Goal: Task Accomplishment & Management: Complete application form

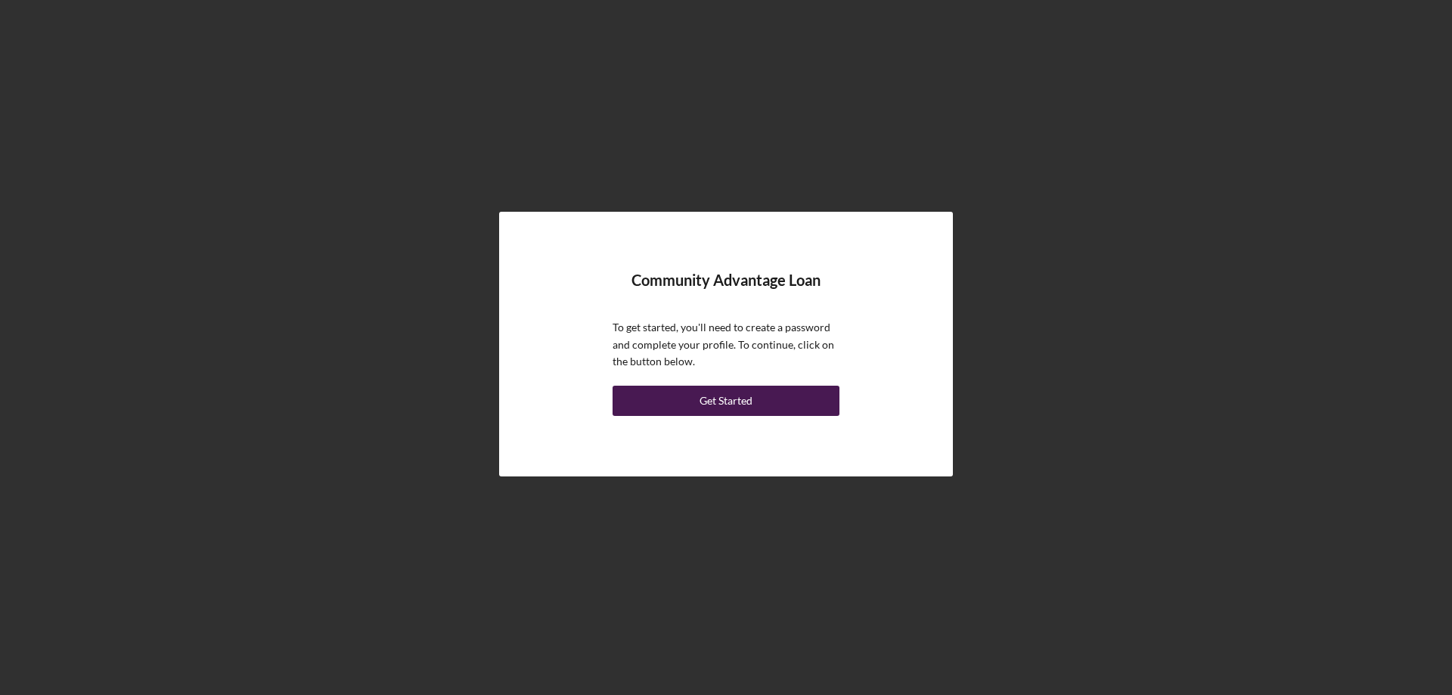
click at [759, 400] on button "Get Started" at bounding box center [725, 401] width 227 height 30
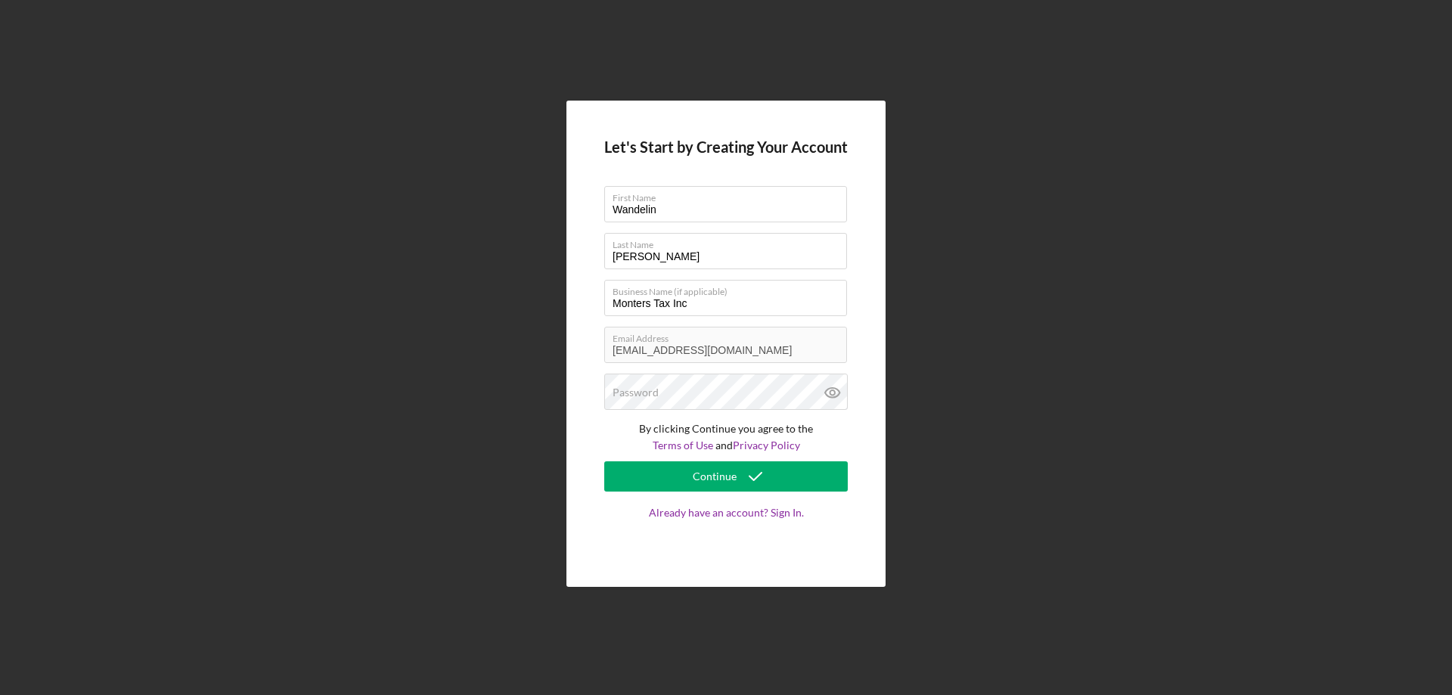
click at [793, 149] on h4 "Let's Start by Creating Your Account" at bounding box center [725, 146] width 243 height 17
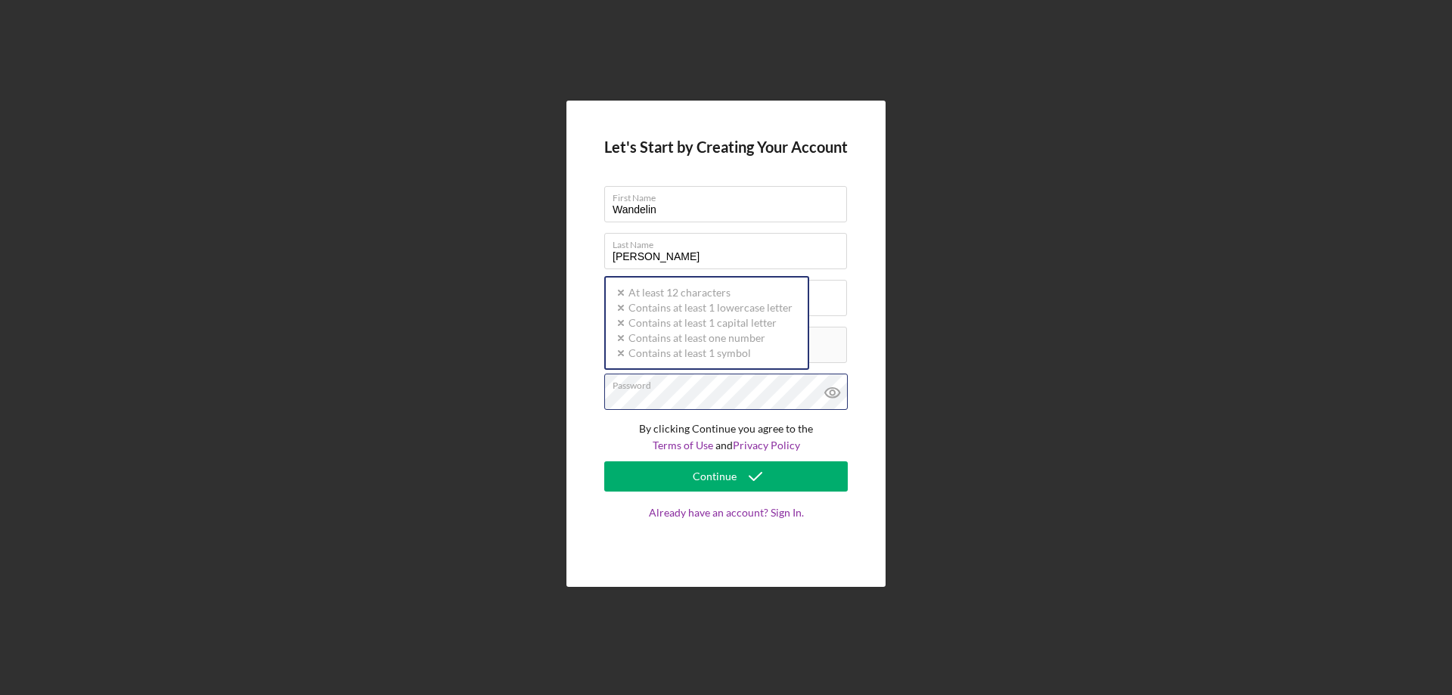
click at [604, 461] on button "Continue" at bounding box center [725, 476] width 243 height 30
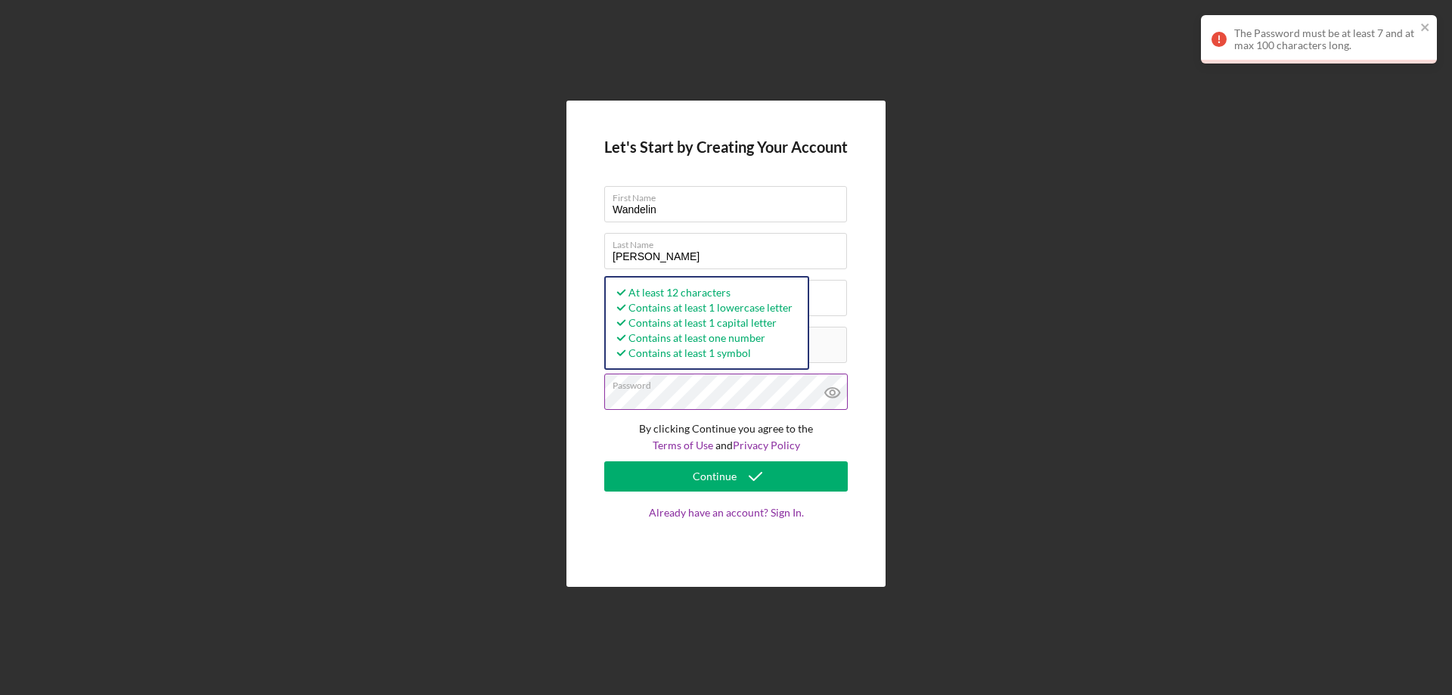
click at [834, 391] on icon at bounding box center [831, 392] width 5 height 5
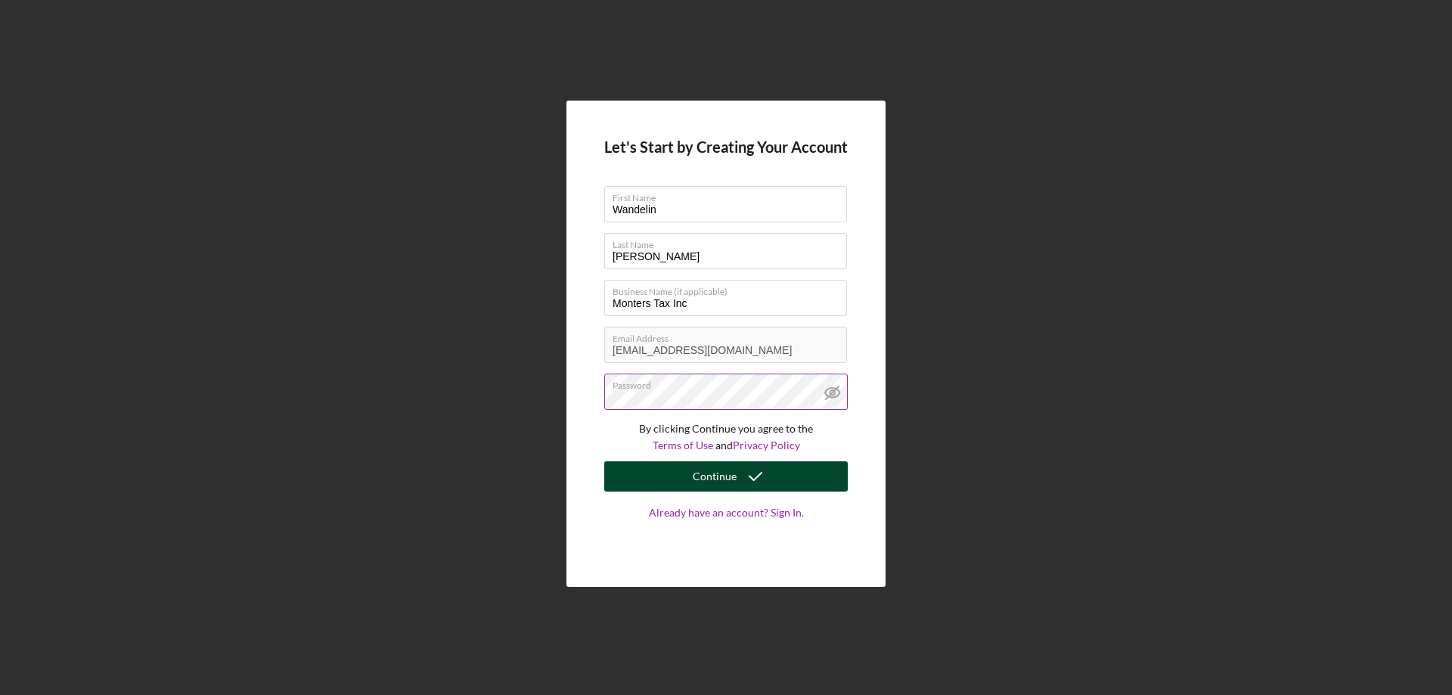
click at [780, 479] on button "Continue" at bounding box center [725, 476] width 243 height 30
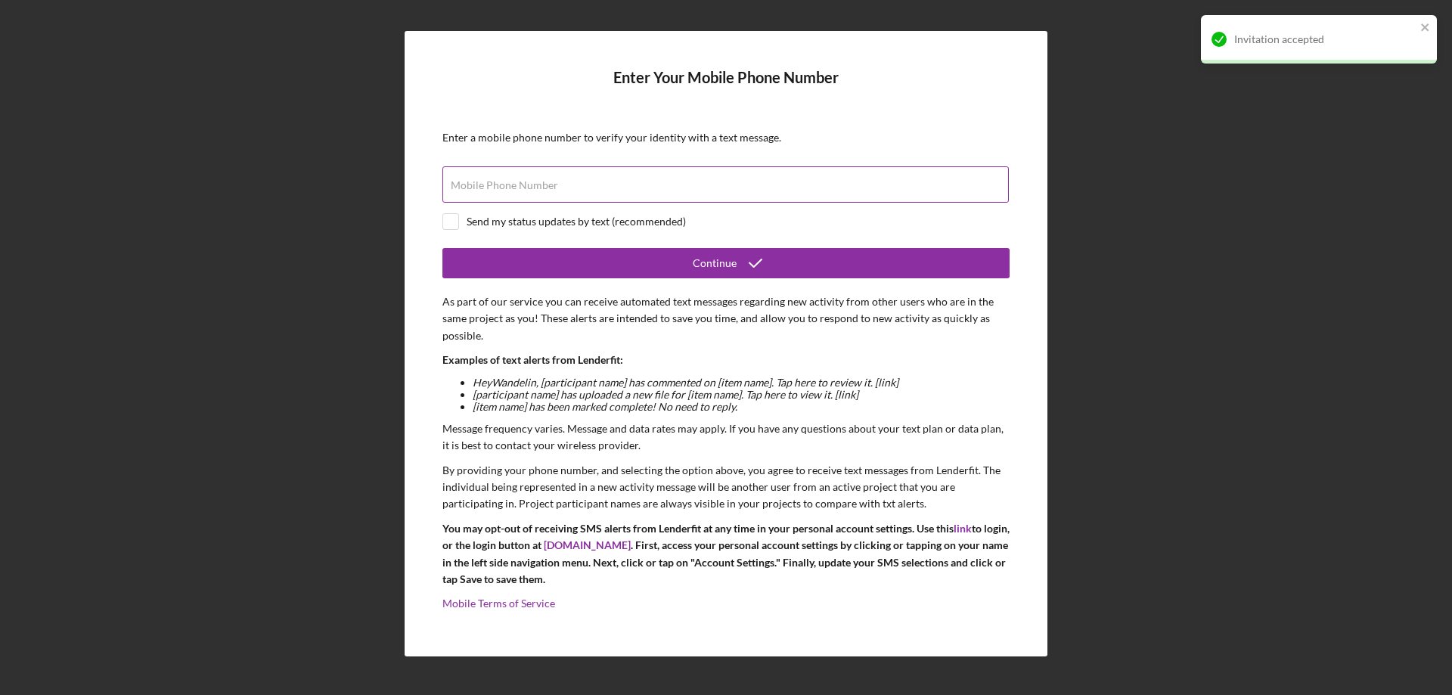
click at [613, 181] on div "Mobile Phone Number" at bounding box center [725, 185] width 567 height 38
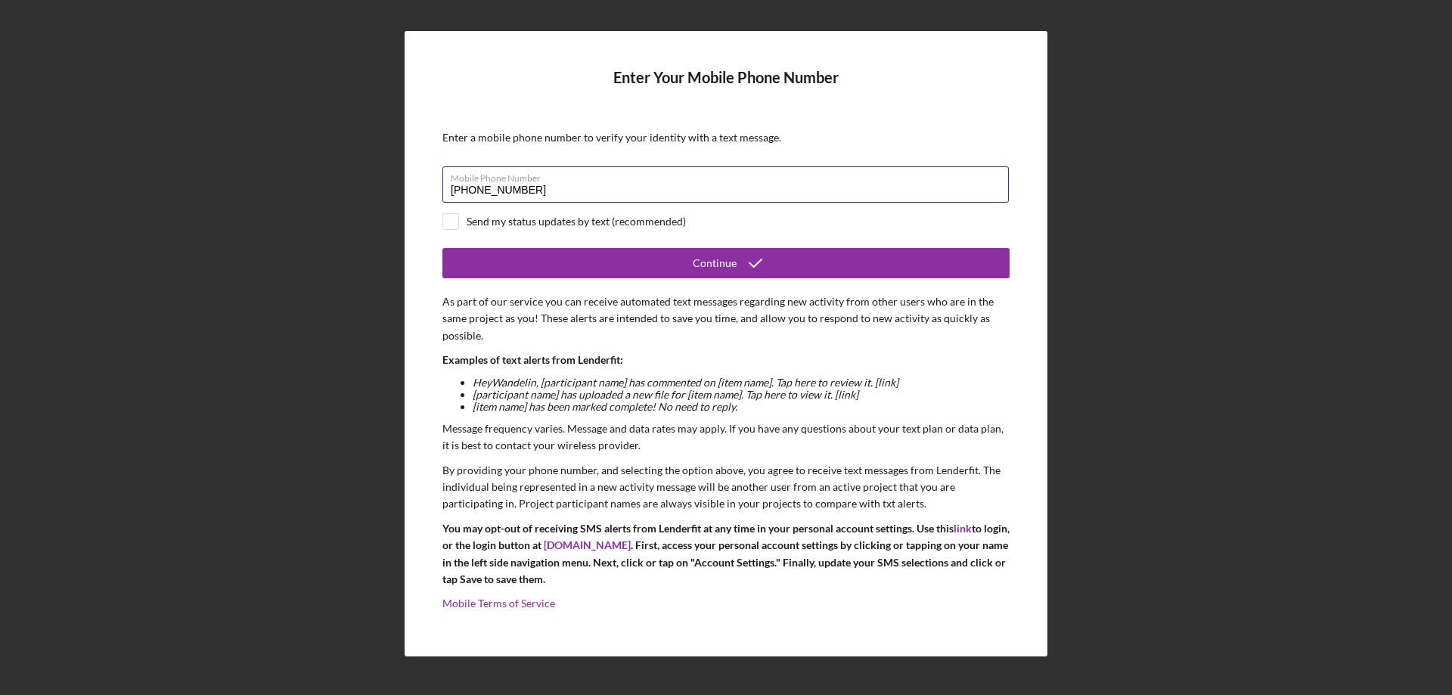
type input "[PHONE_NUMBER]"
click at [510, 225] on div "Send my status updates by text (recommended)" at bounding box center [575, 221] width 219 height 12
checkbox input "true"
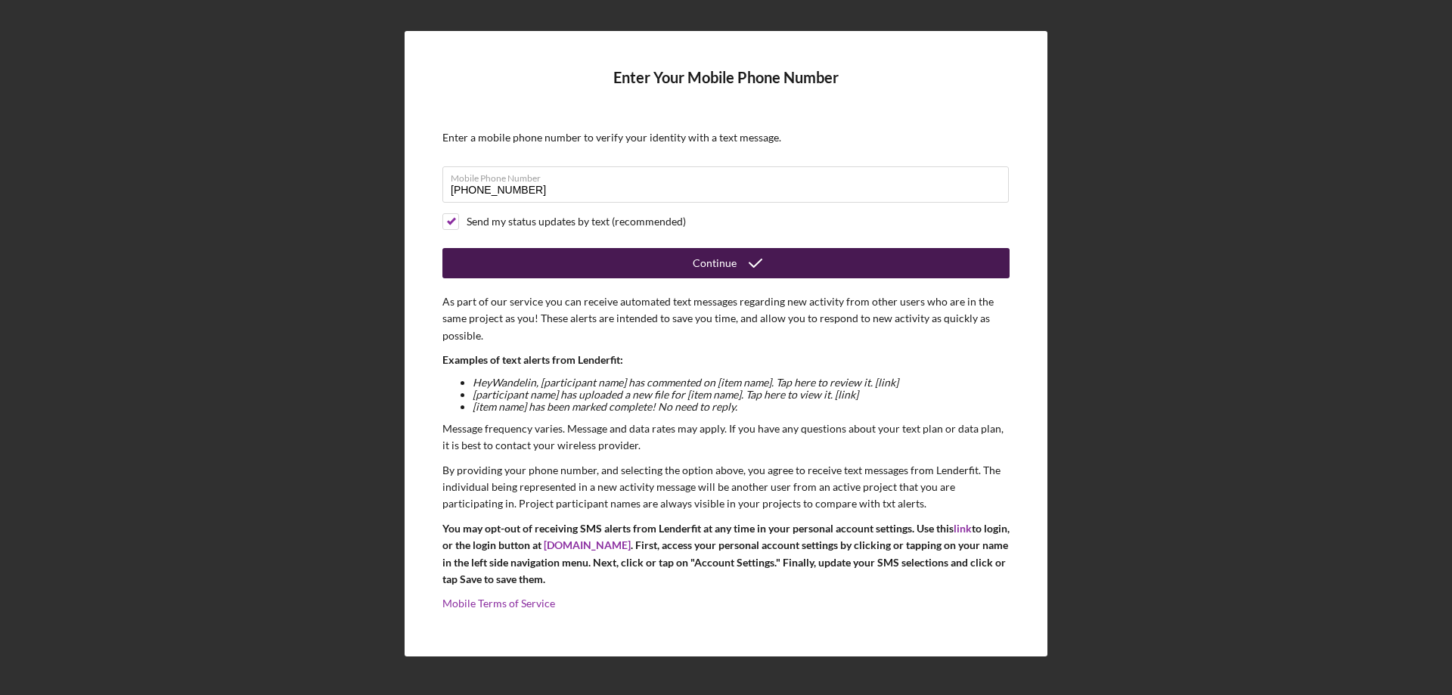
click at [590, 255] on button "Continue" at bounding box center [725, 263] width 567 height 30
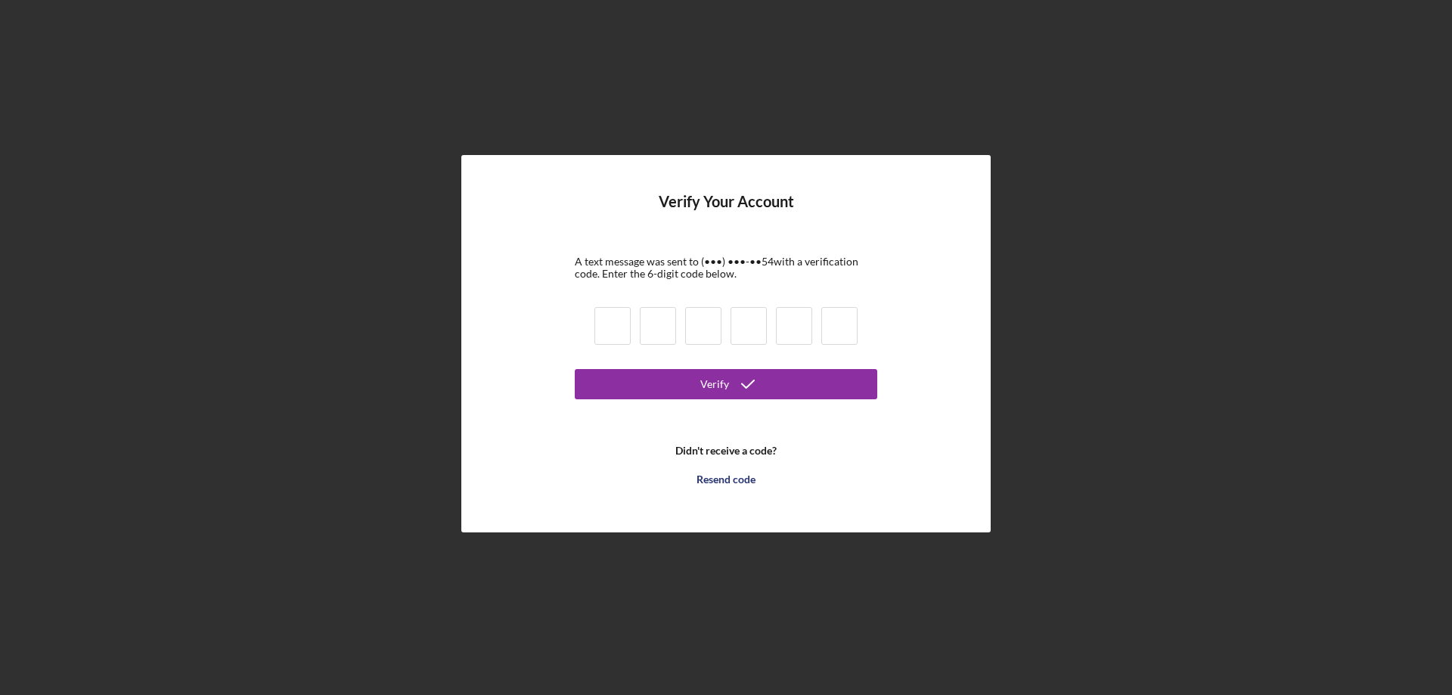
click at [603, 329] on input at bounding box center [612, 326] width 36 height 38
type input "6"
type input "2"
type input "4"
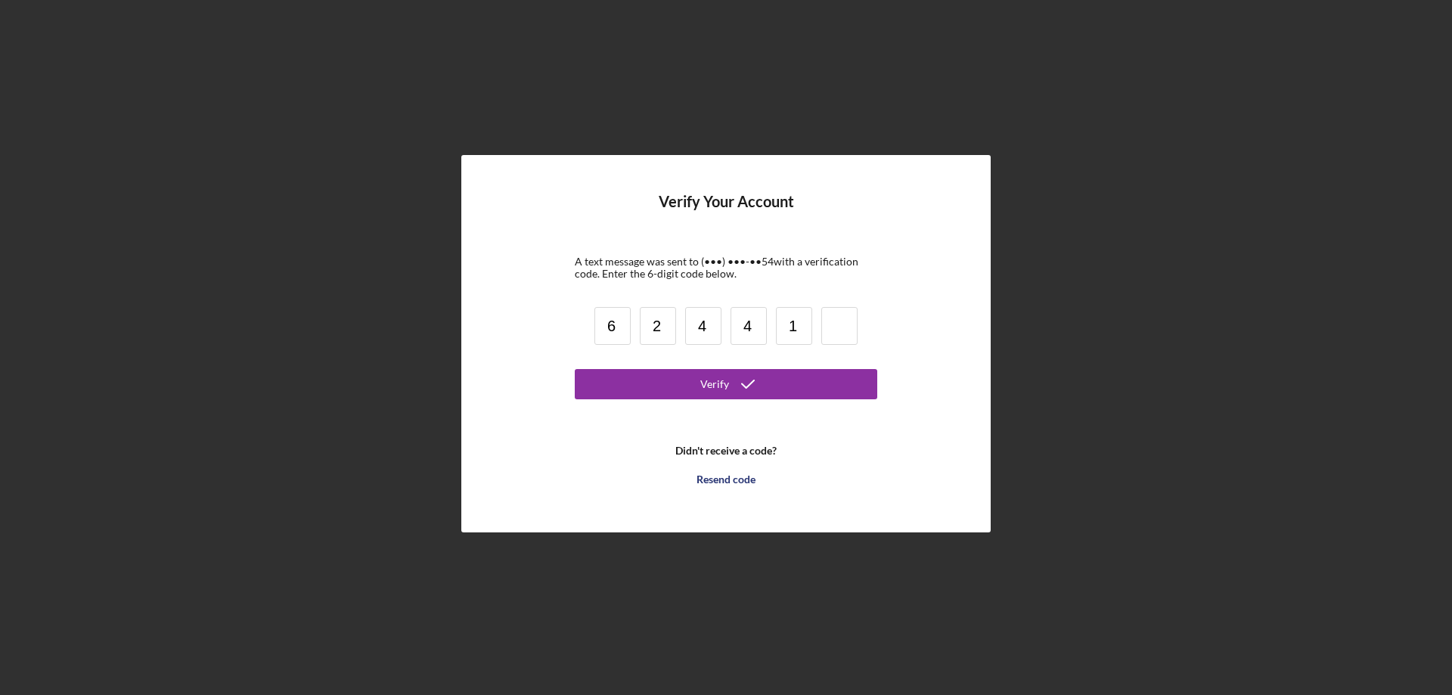
type input "1"
type input "5"
click at [730, 377] on icon "submit" at bounding box center [748, 384] width 38 height 38
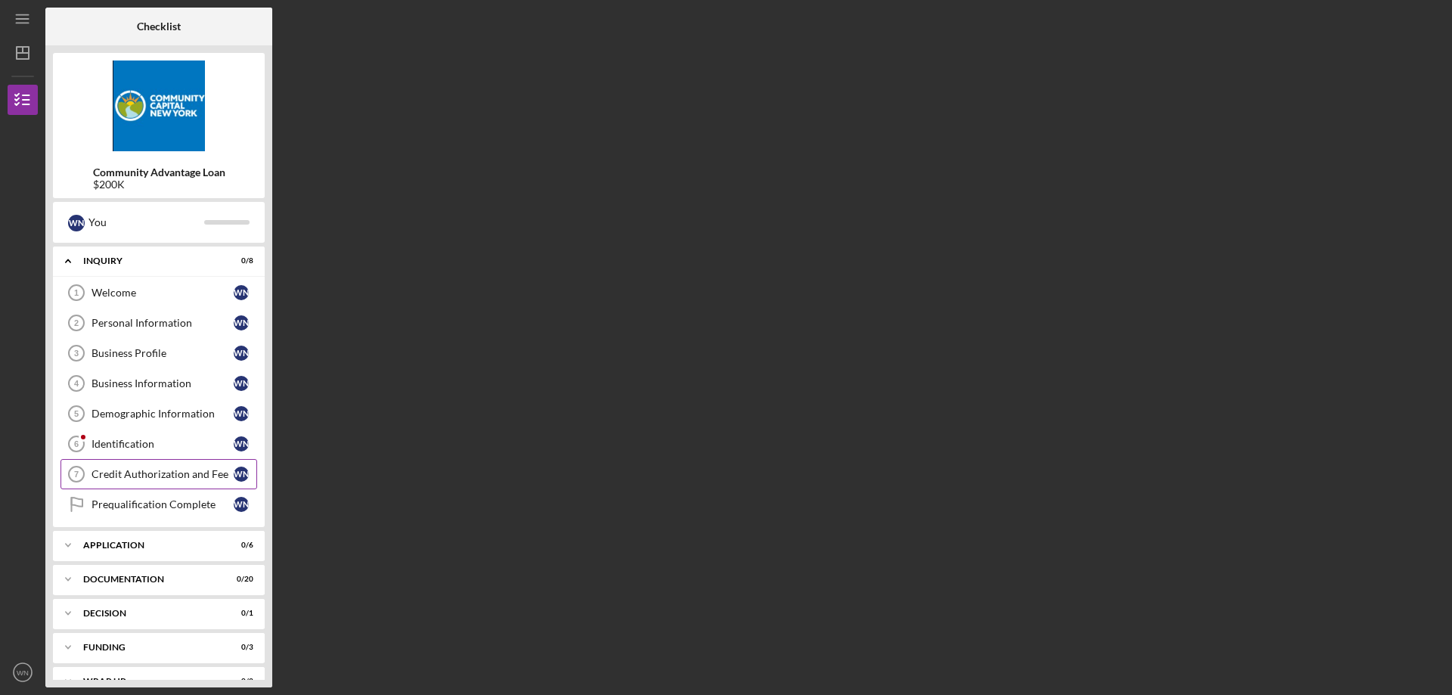
click at [125, 470] on div "Credit Authorization and Fee" at bounding box center [162, 474] width 142 height 12
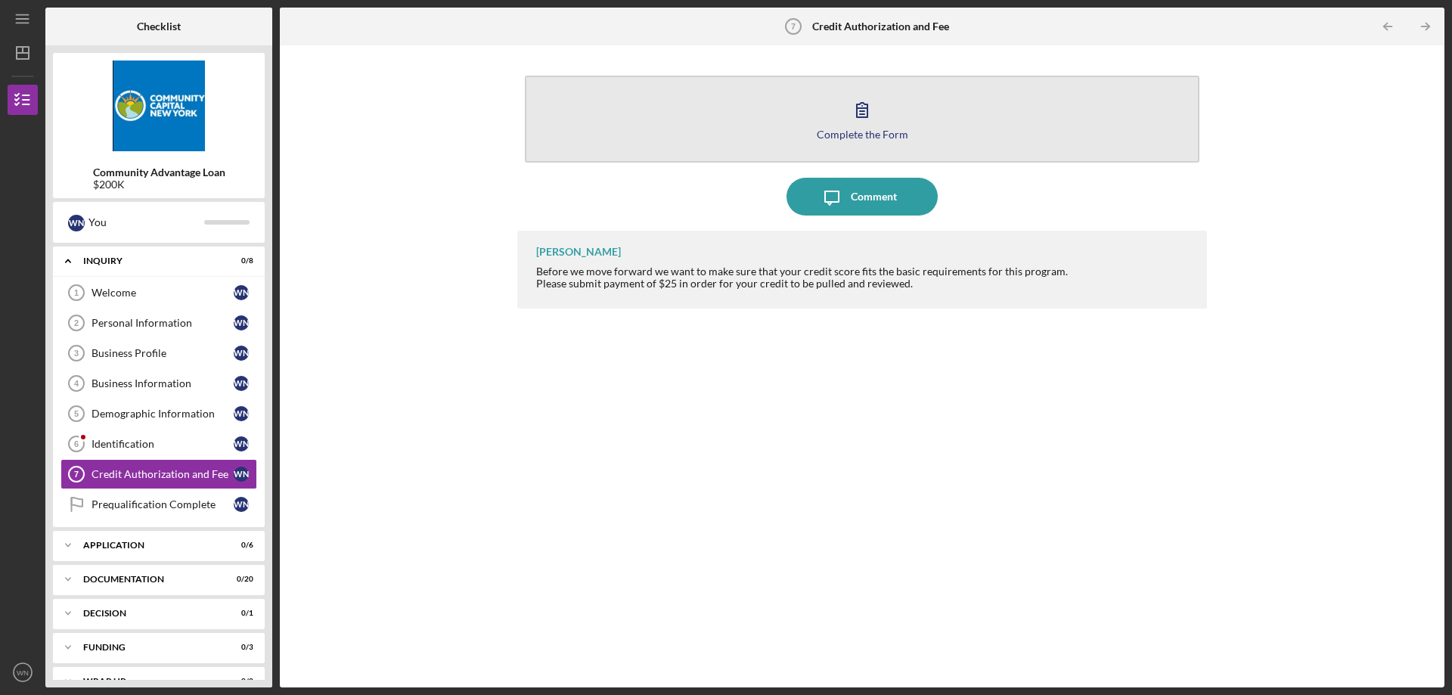
click at [876, 126] on icon "button" at bounding box center [862, 110] width 38 height 38
click at [875, 136] on div "Complete the Form" at bounding box center [862, 134] width 91 height 11
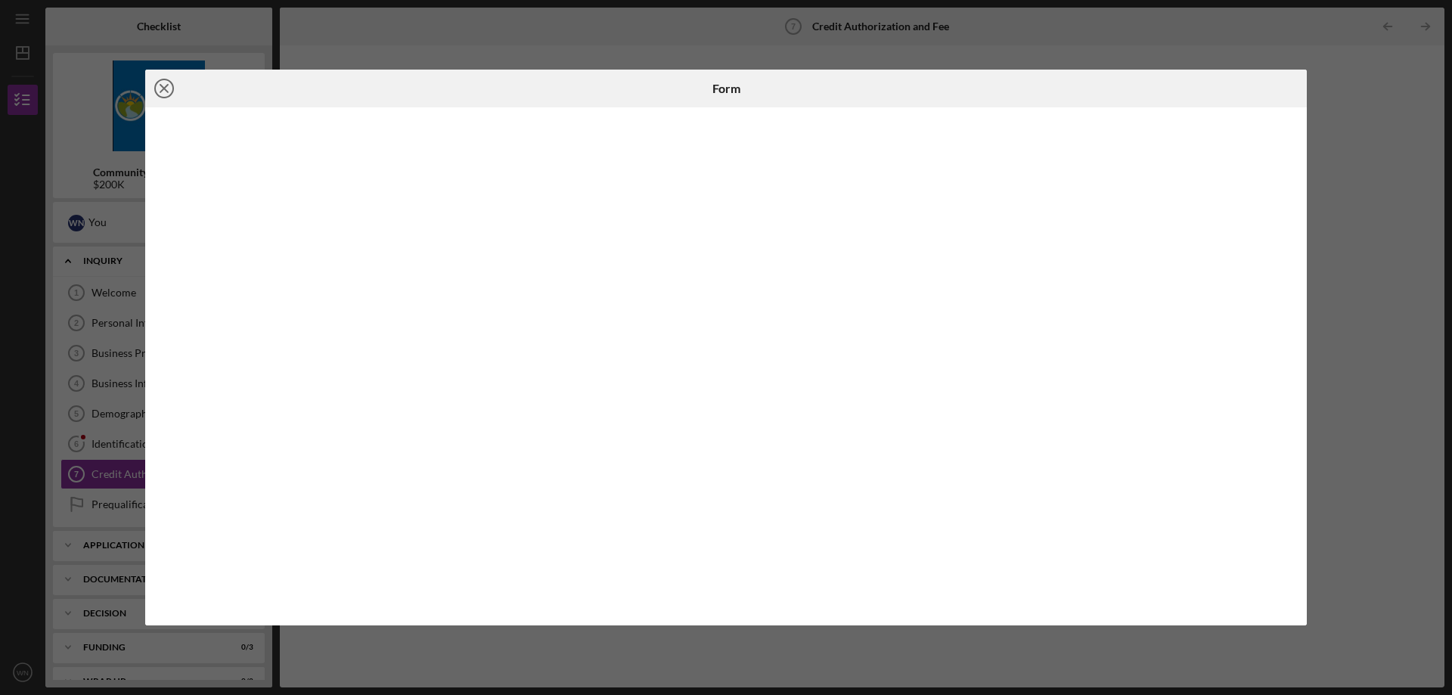
click at [167, 84] on icon "Icon/Close" at bounding box center [164, 89] width 38 height 38
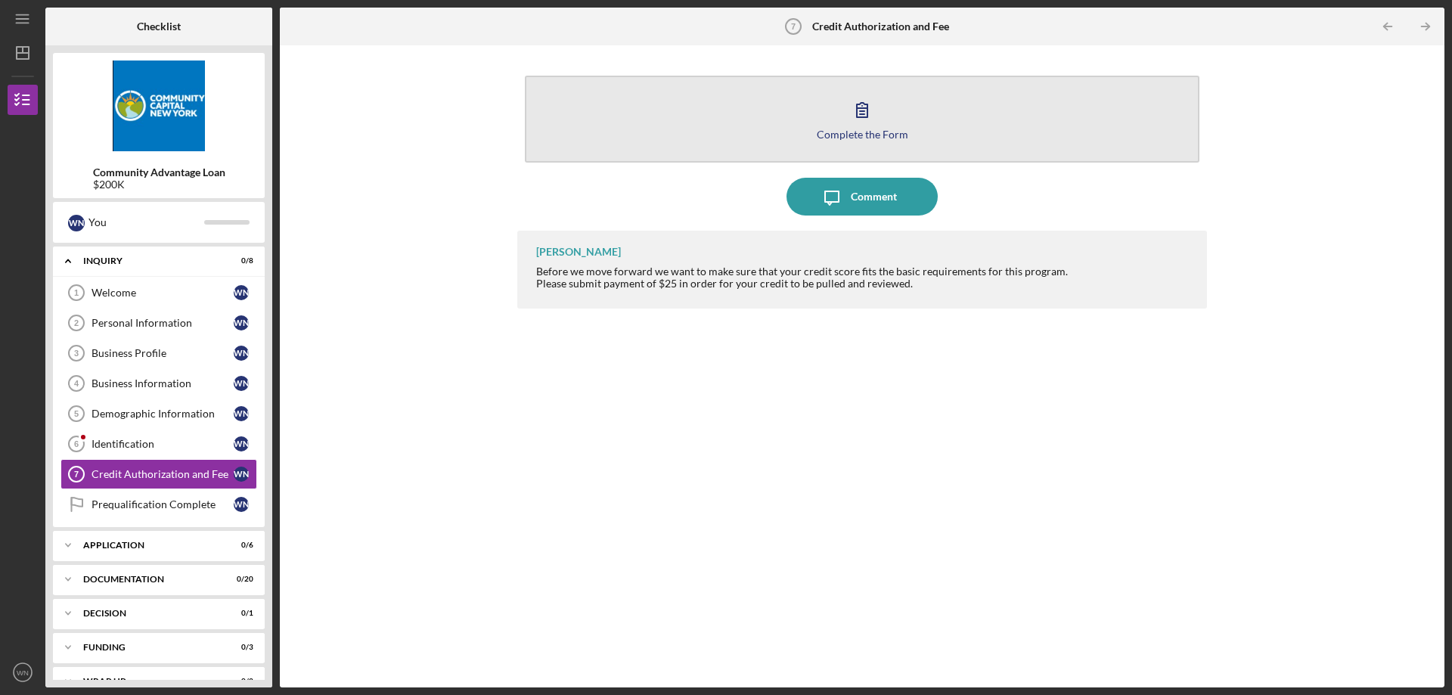
click at [861, 112] on icon "button" at bounding box center [862, 110] width 11 height 14
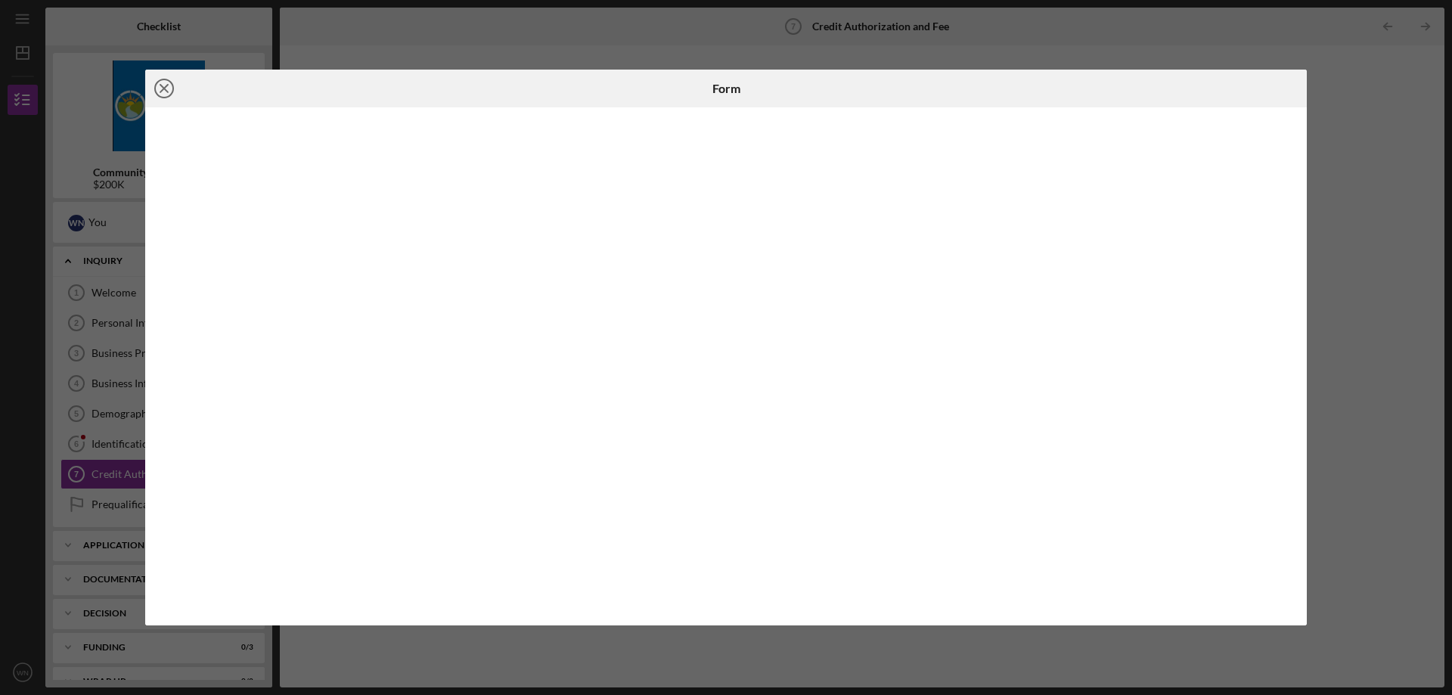
click at [165, 91] on icon "Icon/Close" at bounding box center [164, 89] width 38 height 38
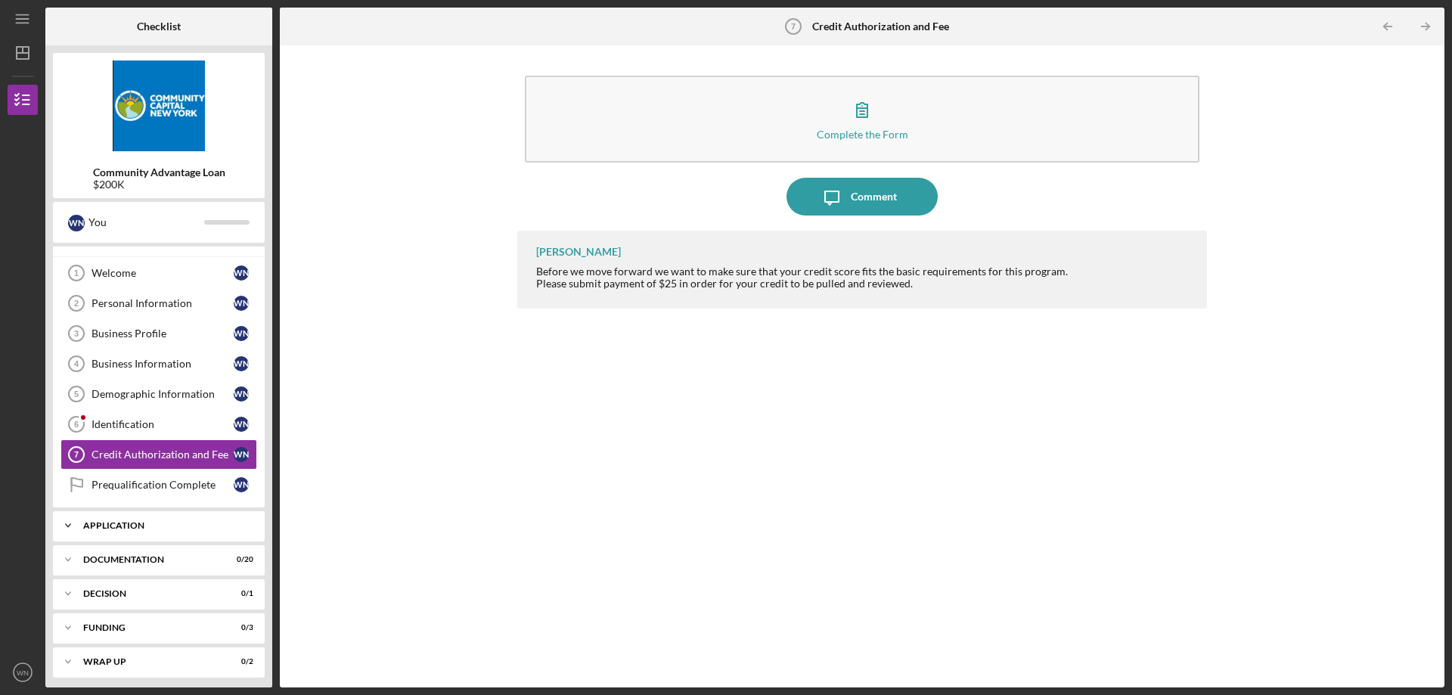
scroll to position [25, 0]
